Goal: Communication & Community: Answer question/provide support

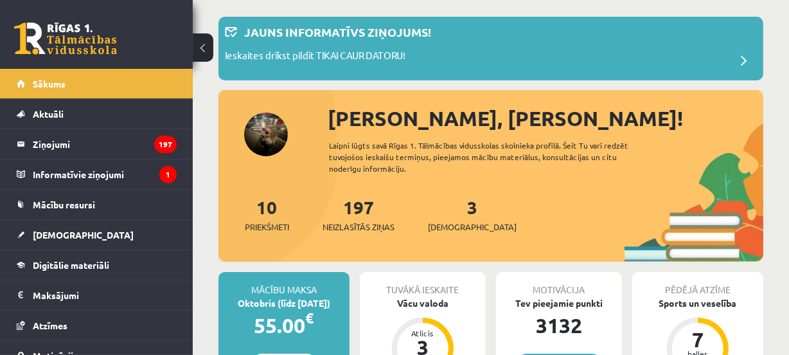
scroll to position [58, 0]
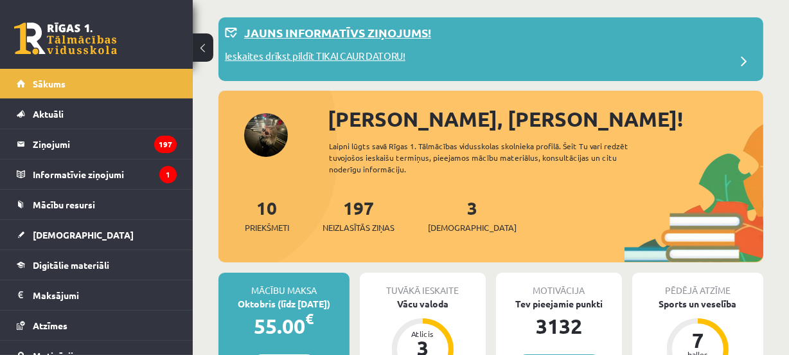
click at [746, 62] on span at bounding box center [745, 62] width 26 height 26
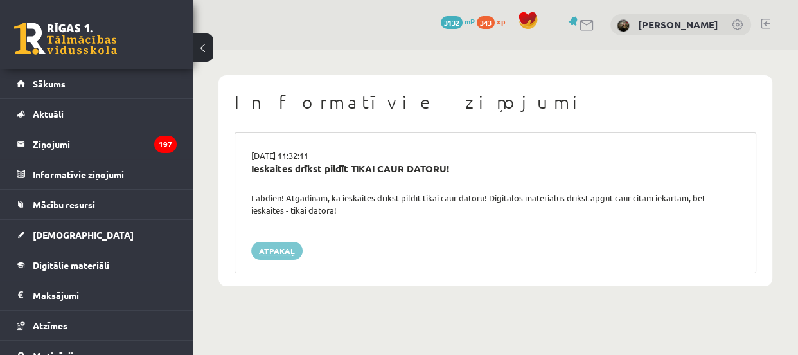
click at [276, 252] on link "Atpakaļ" at bounding box center [276, 251] width 51 height 18
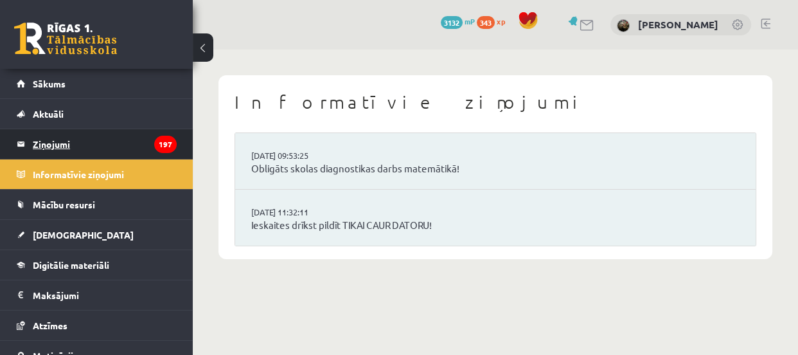
click at [59, 139] on legend "Ziņojumi 197" at bounding box center [105, 144] width 144 height 30
